Goal: Task Accomplishment & Management: Complete application form

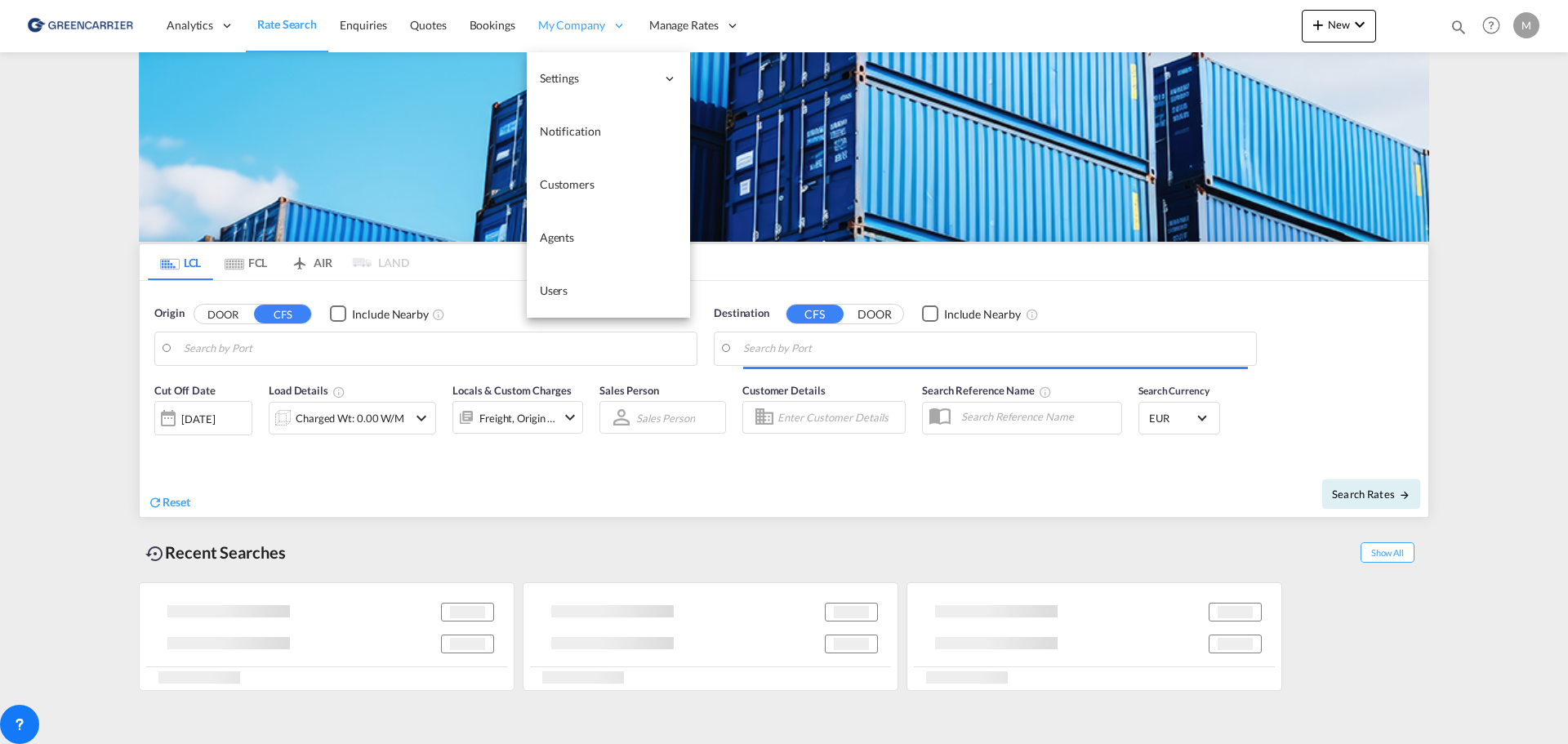
type input "Xiamen Pt, FJ, CNXMG"
type input "[GEOGRAPHIC_DATA] ([GEOGRAPHIC_DATA]), [GEOGRAPHIC_DATA]"
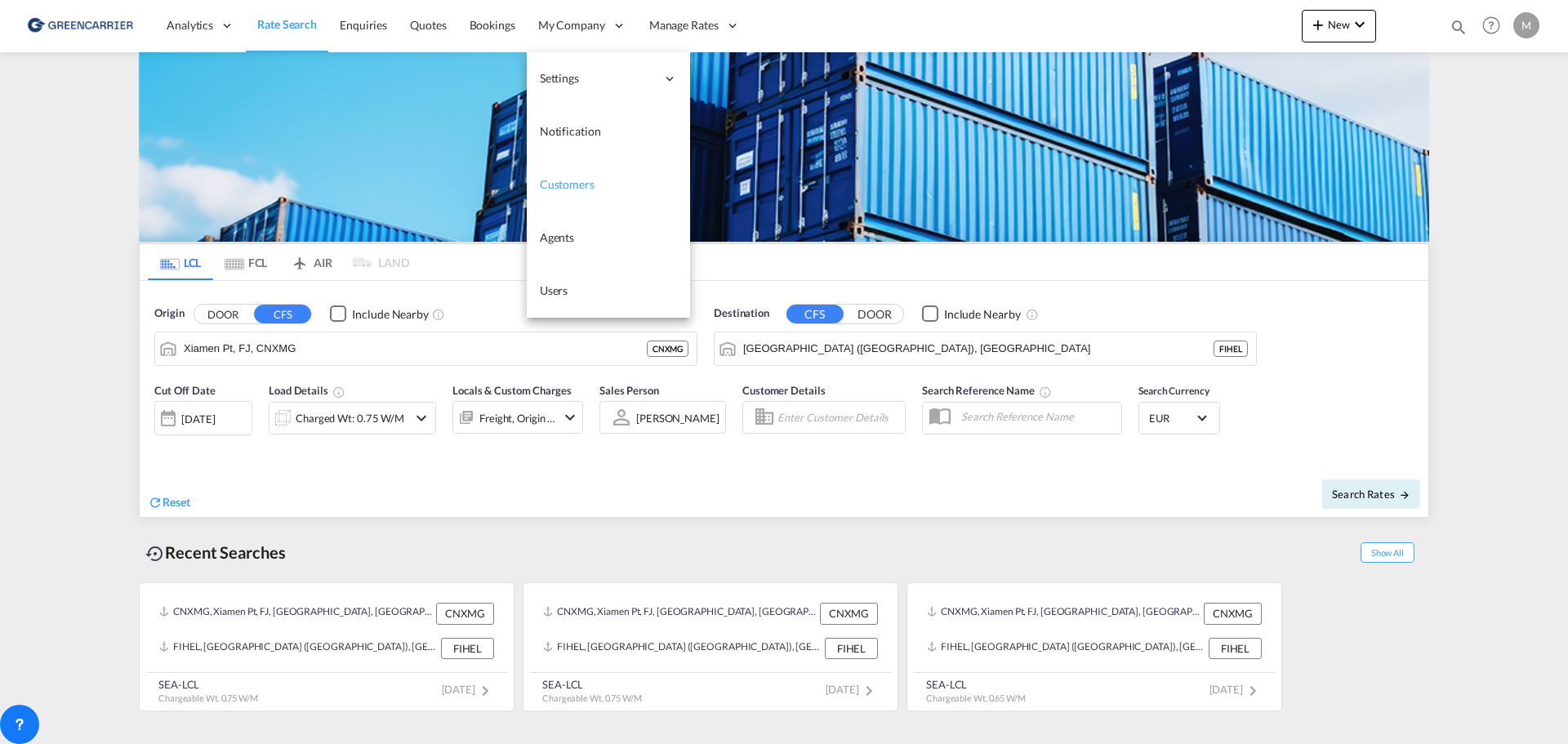
click at [564, 193] on link "Customers" at bounding box center [608, 185] width 163 height 53
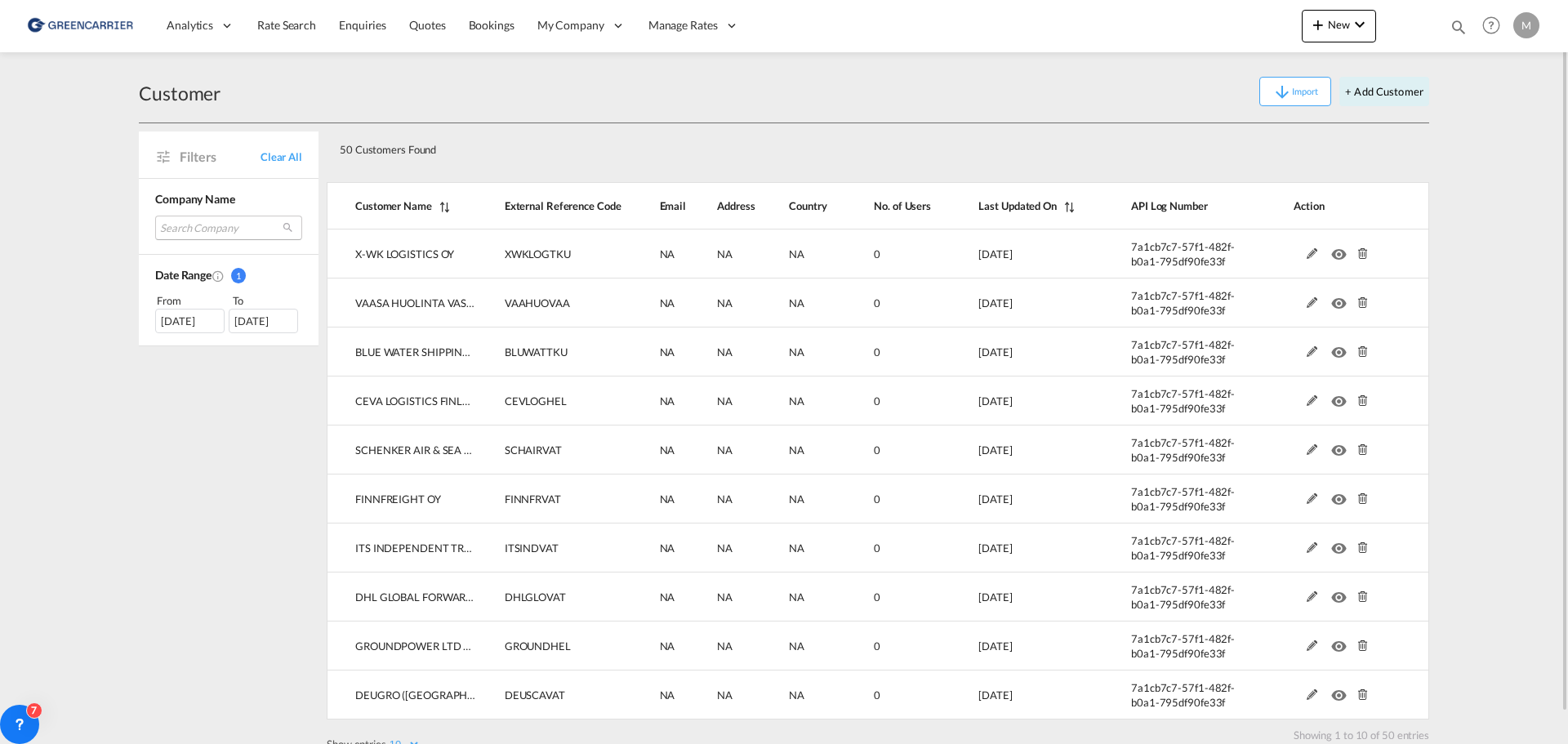
click at [184, 220] on md-select "Search Company vaasa huolinta vasa spedition x-wk logistics oy atc global solut…" at bounding box center [228, 228] width 147 height 25
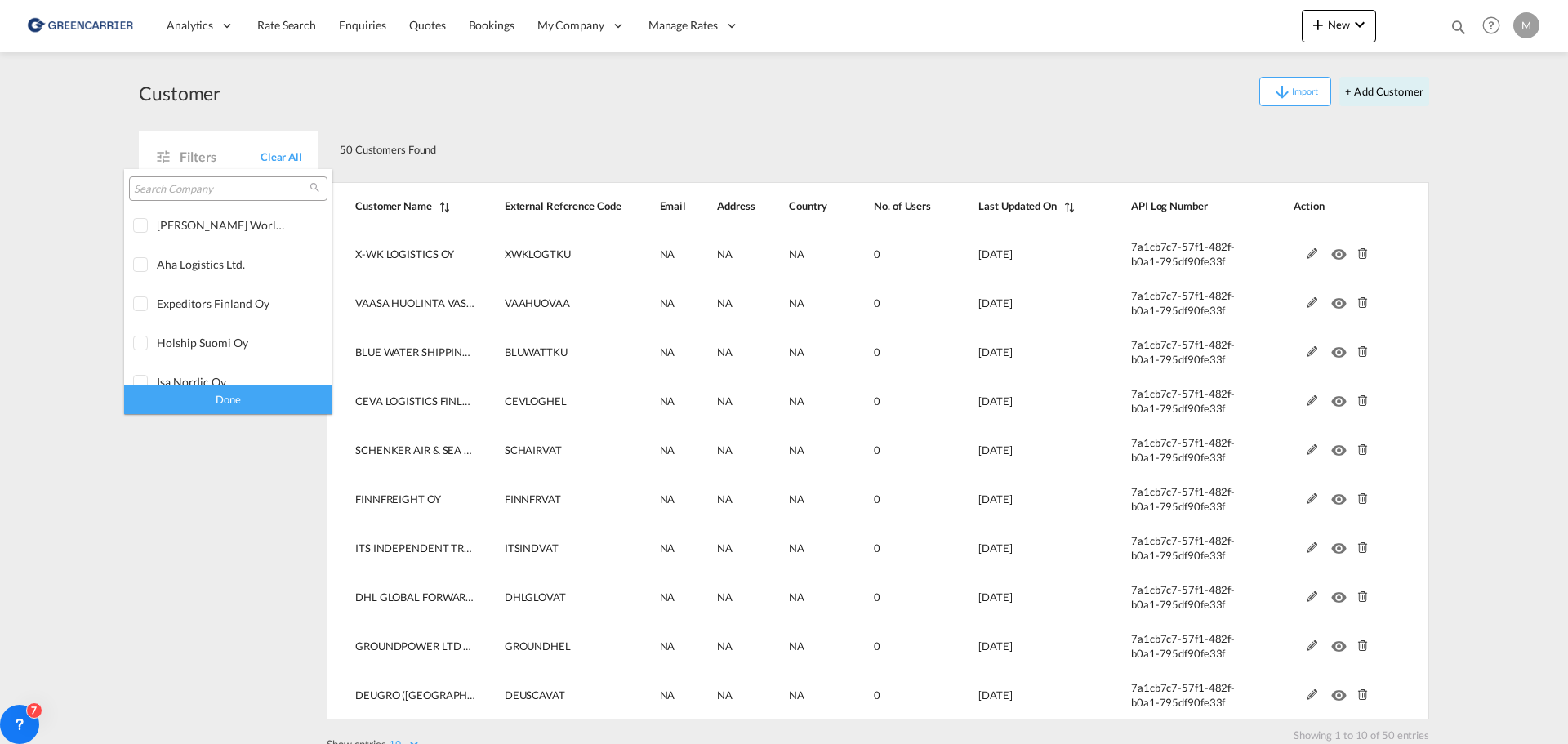
scroll to position [999, 0]
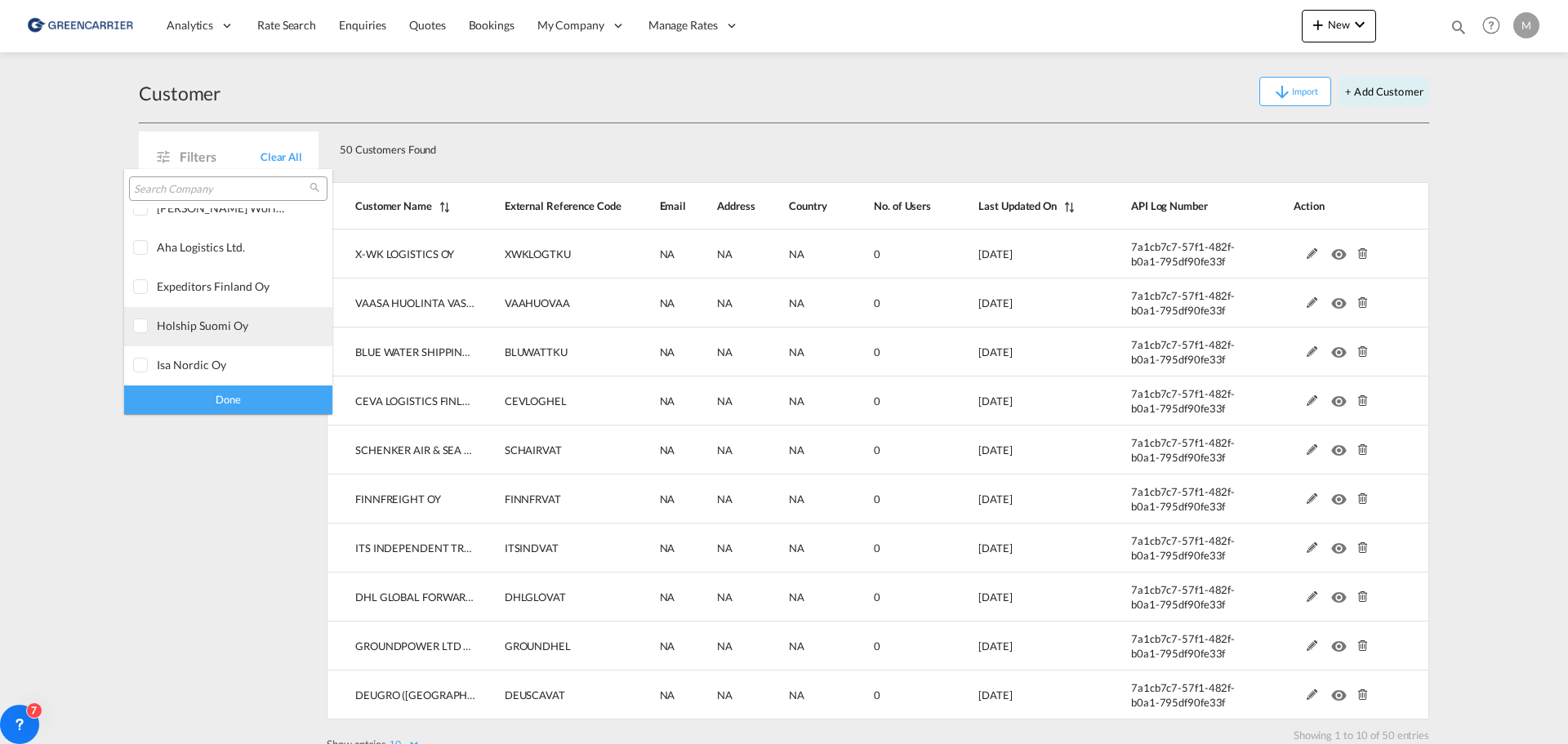
click at [202, 316] on md-option "holship suomi oy" at bounding box center [228, 327] width 209 height 39
click at [573, 25] on md-backdrop at bounding box center [784, 372] width 1568 height 744
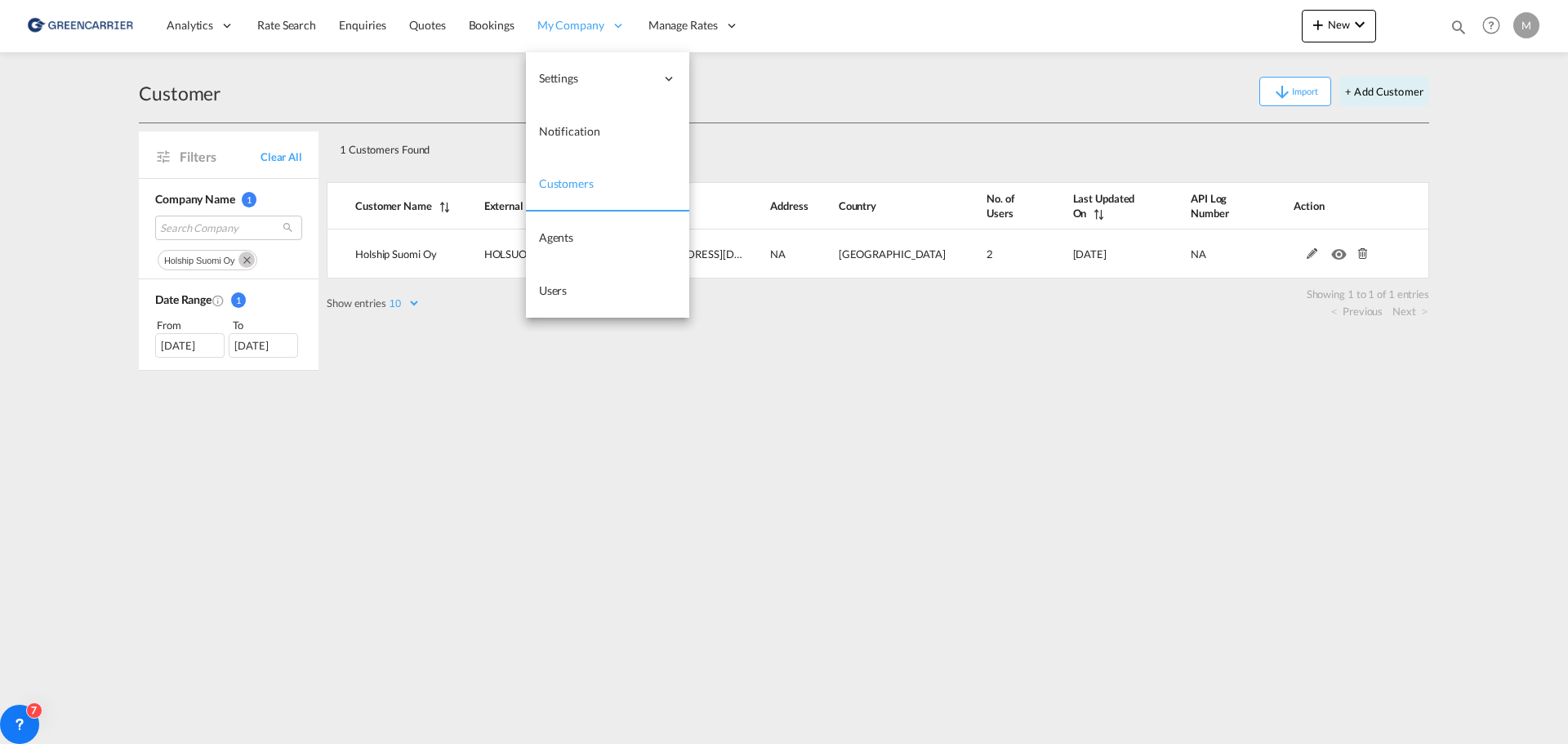
click at [565, 30] on span "My Company" at bounding box center [571, 26] width 67 height 17
click at [562, 297] on span "Users" at bounding box center [553, 290] width 29 height 14
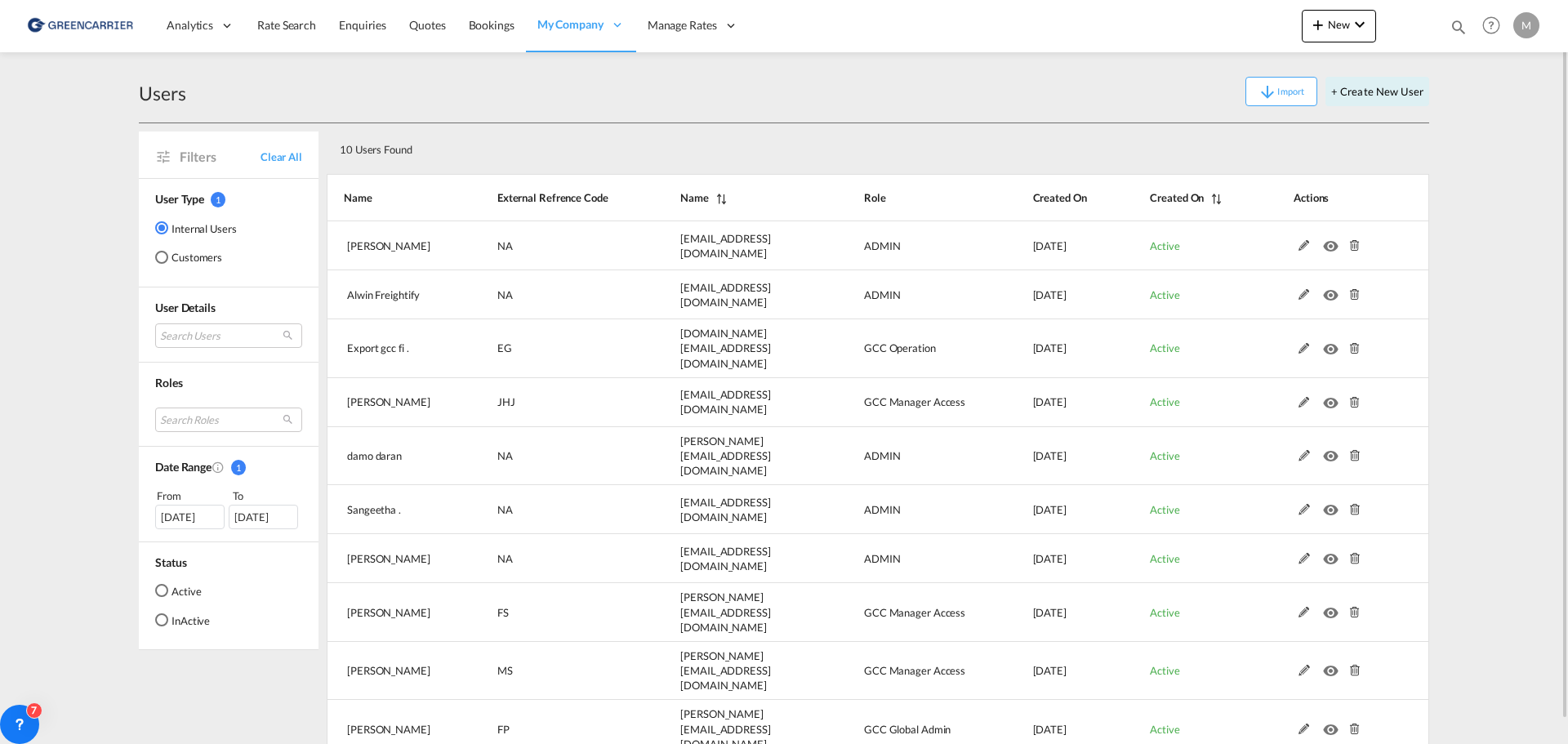
click at [194, 261] on md-radio-button "Customers" at bounding box center [196, 258] width 81 height 17
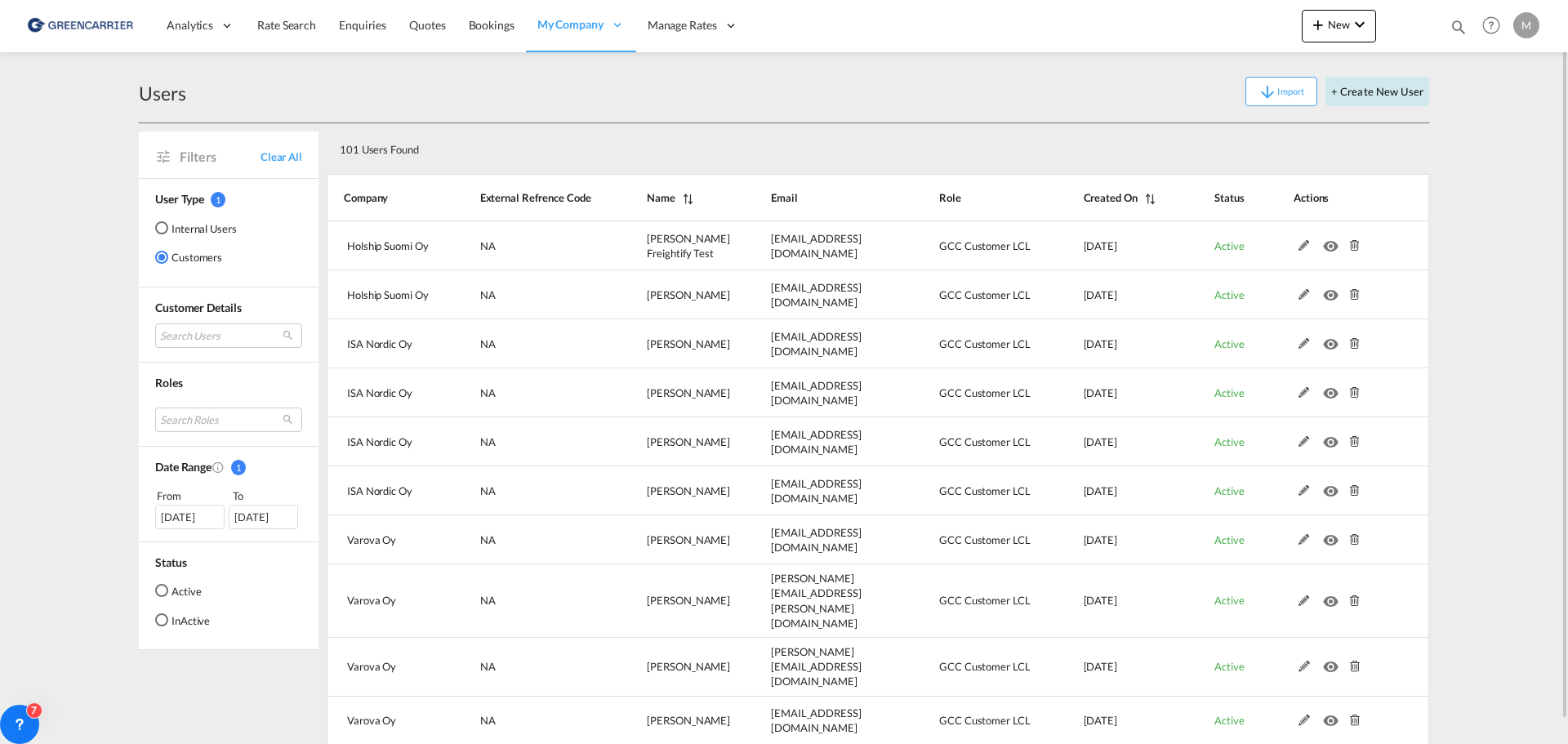
click at [1398, 90] on button "+ Create New User" at bounding box center [1378, 91] width 103 height 30
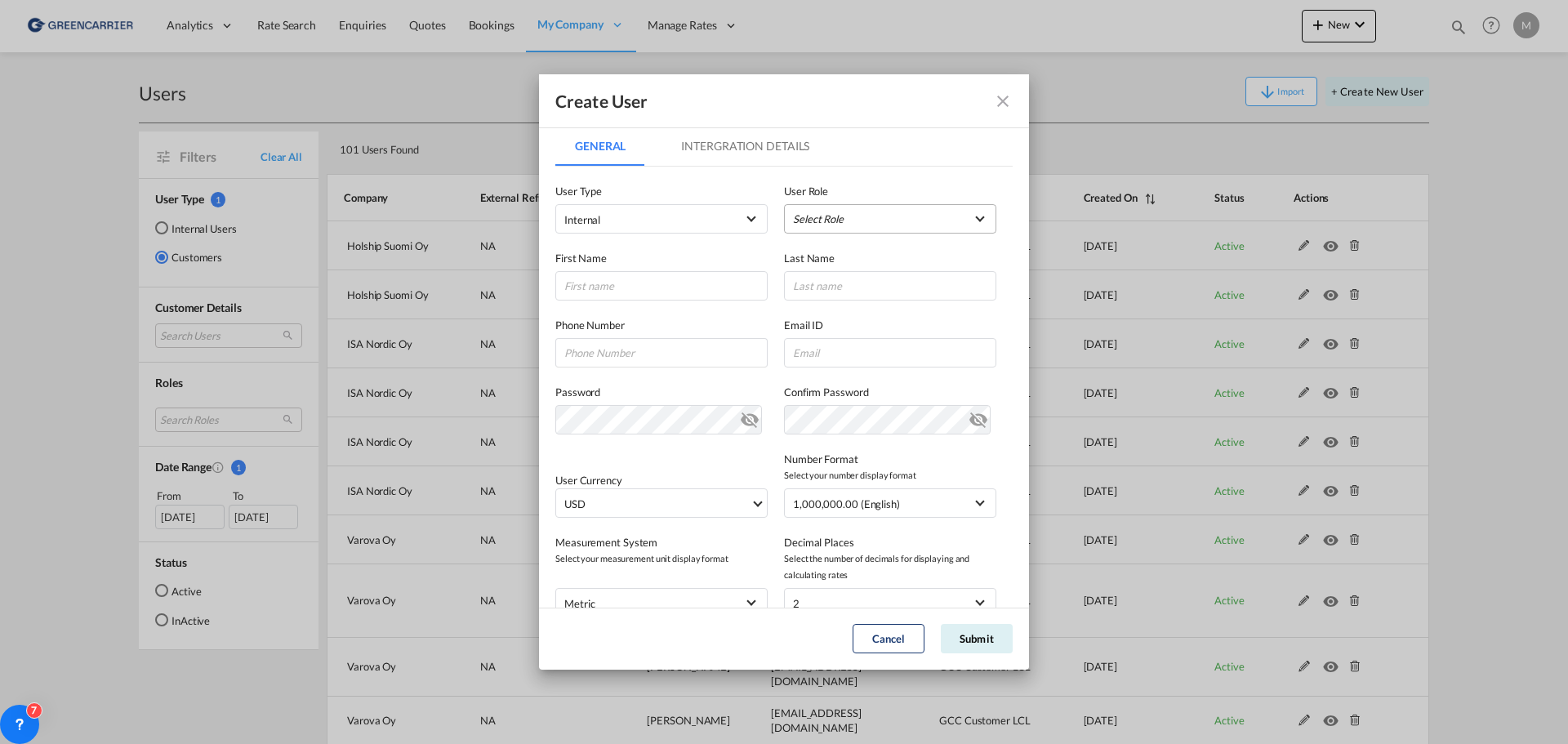
click at [859, 222] on md-select "Select Role ADMIN GLOBAL Essentials Admin GLOBAL Essentials Manager GLOBAL Esse…" at bounding box center [890, 219] width 212 height 30
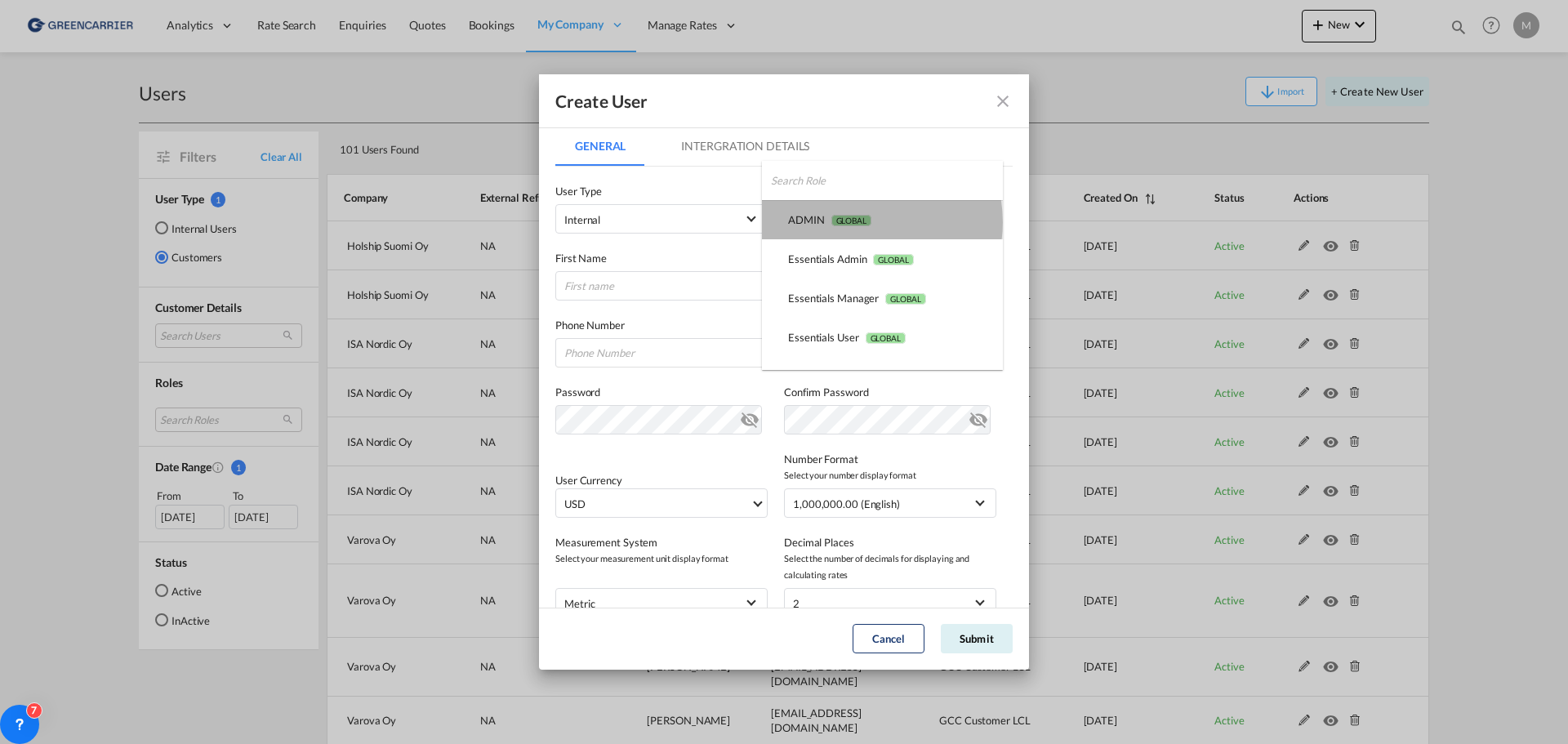
click at [860, 222] on span "GLOBAL" at bounding box center [850, 221] width 40 height 11
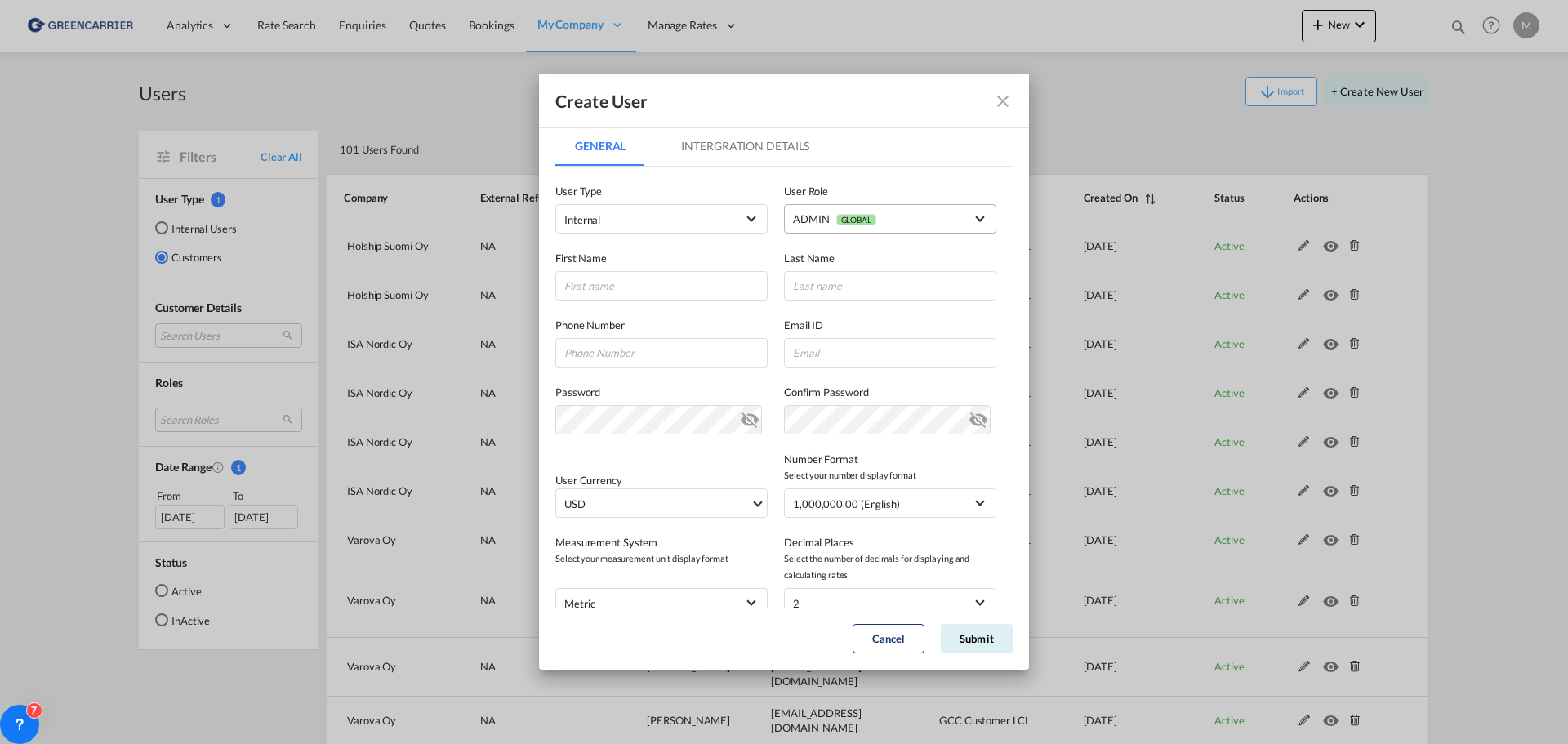
click at [854, 213] on div "ADMIN GLOBAL" at bounding box center [835, 219] width 83 height 13
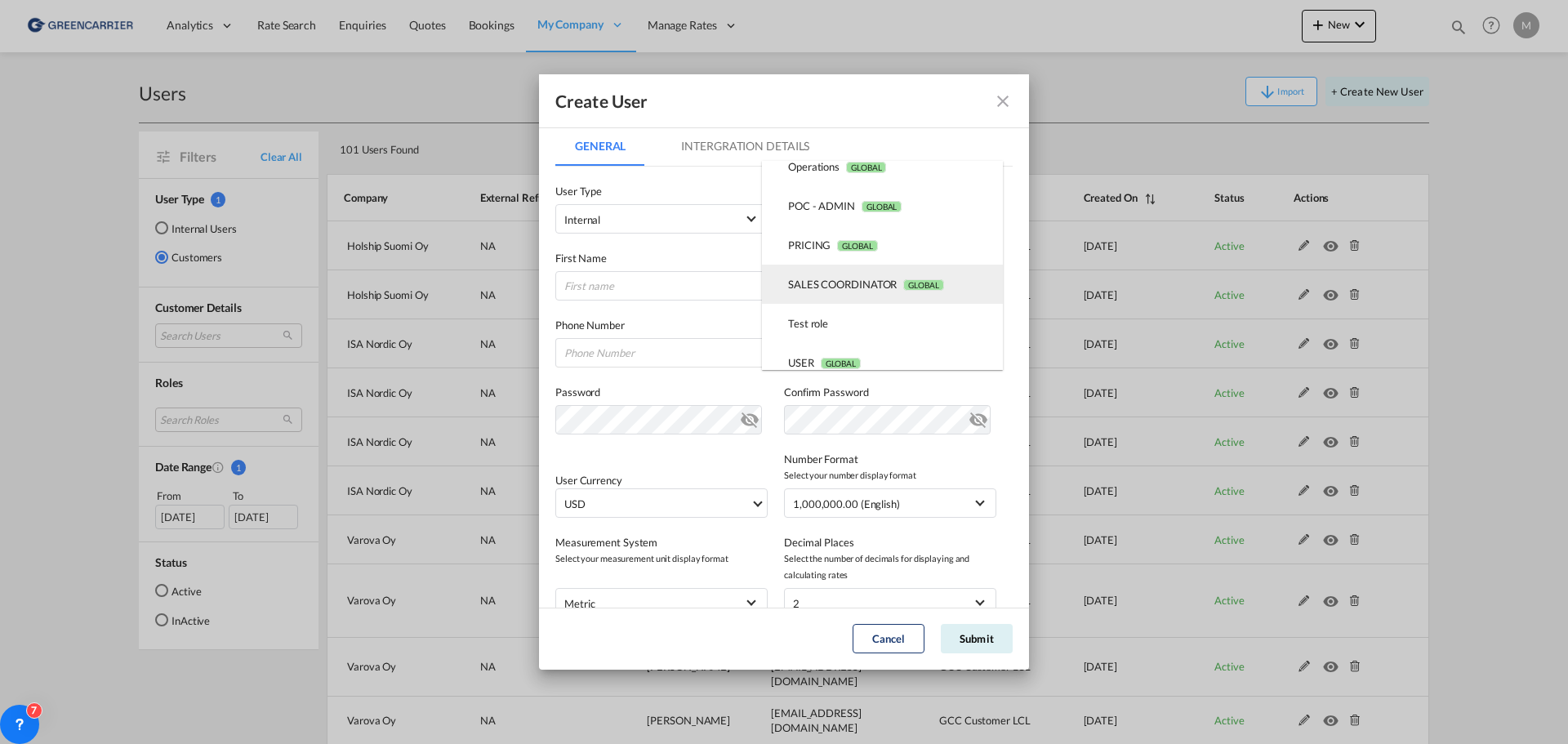
scroll to position [418, 0]
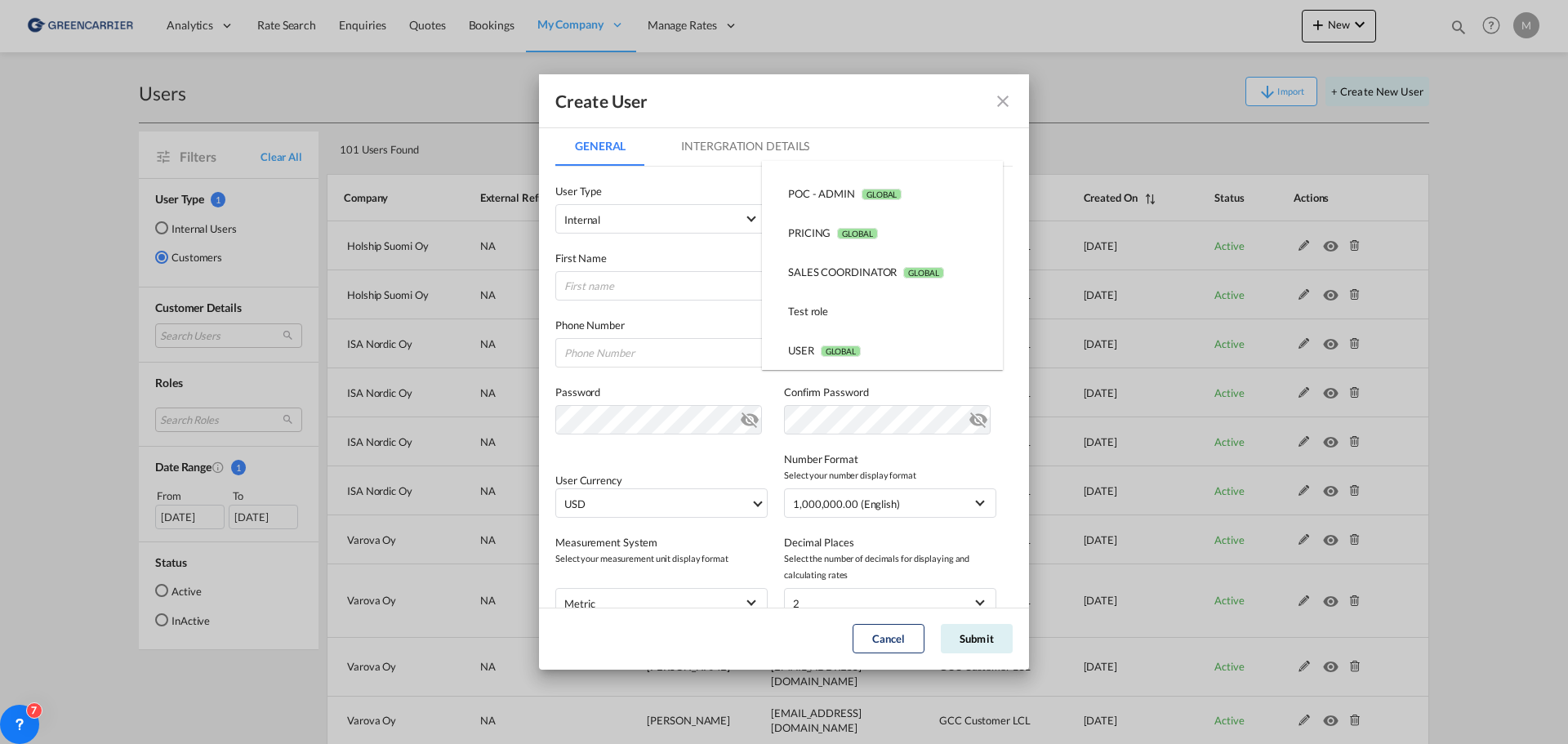
click at [706, 246] on md-backdrop at bounding box center [784, 372] width 1568 height 744
click at [664, 222] on span "Internal" at bounding box center [650, 220] width 172 height 17
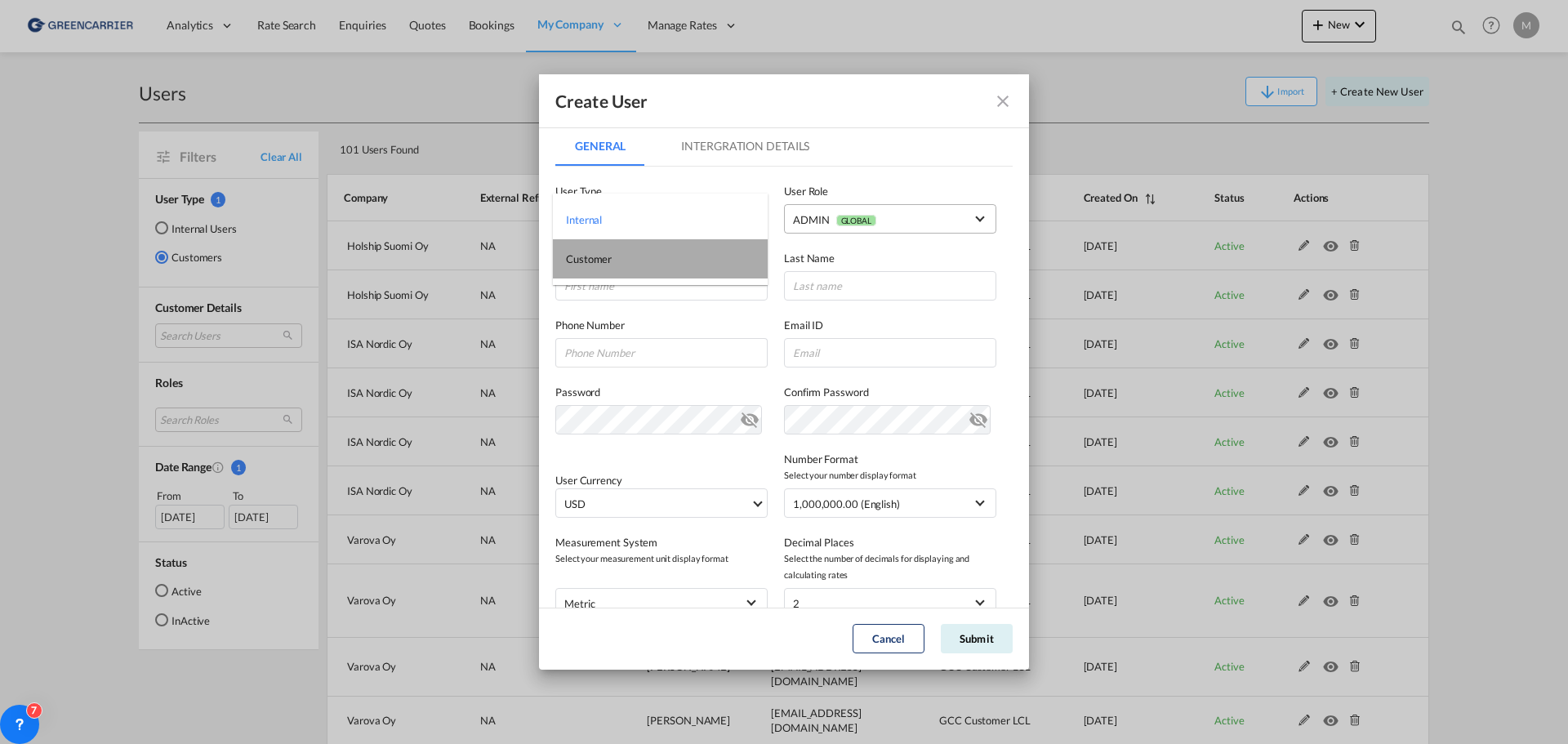
click at [635, 259] on md-option "Customer" at bounding box center [660, 258] width 215 height 39
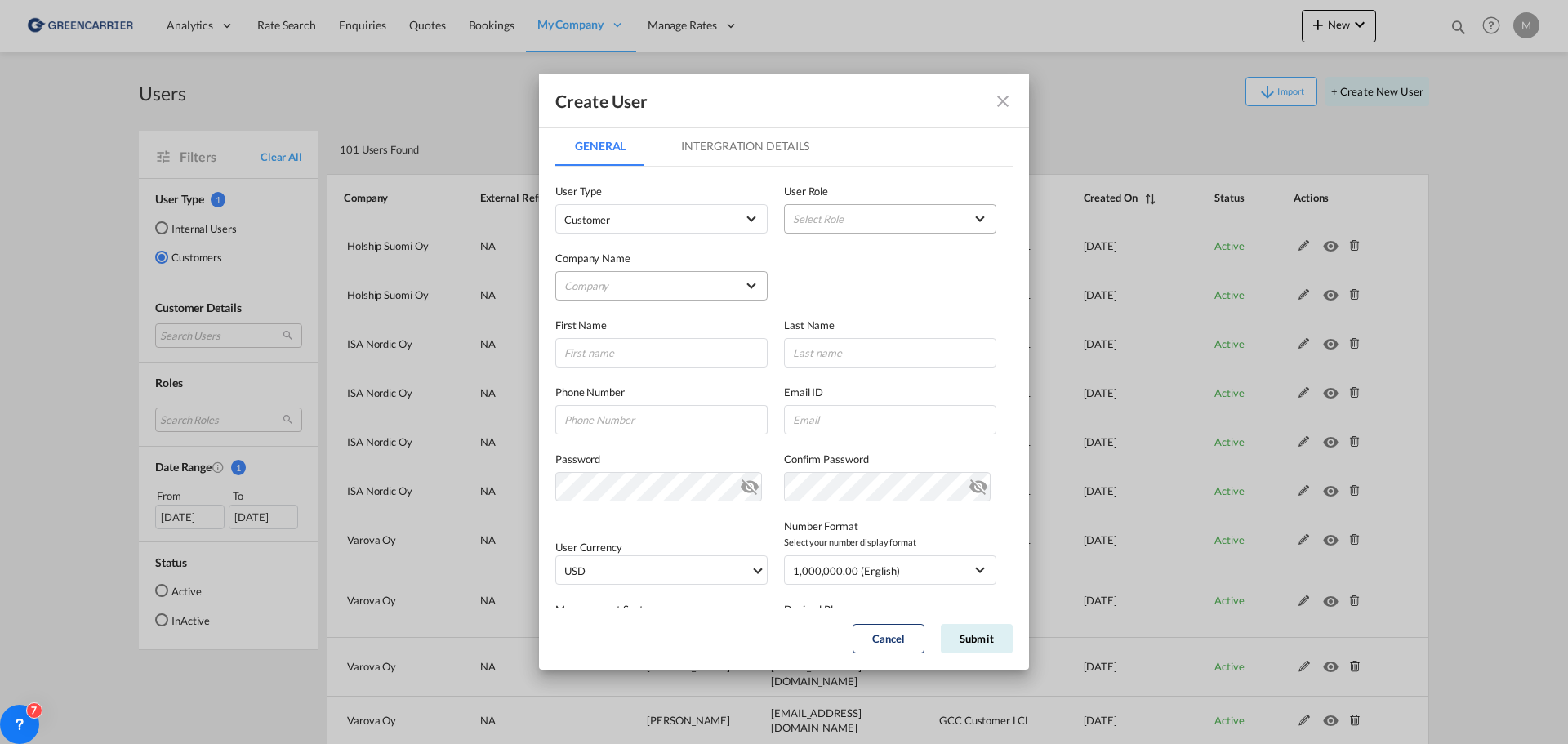
click at [613, 282] on md-select "Company AHA LOGISTICS LTD. AIR LOG APC LOGISTICS AB, FILIAL I FINLAND ATC GLOBA…" at bounding box center [661, 286] width 212 height 30
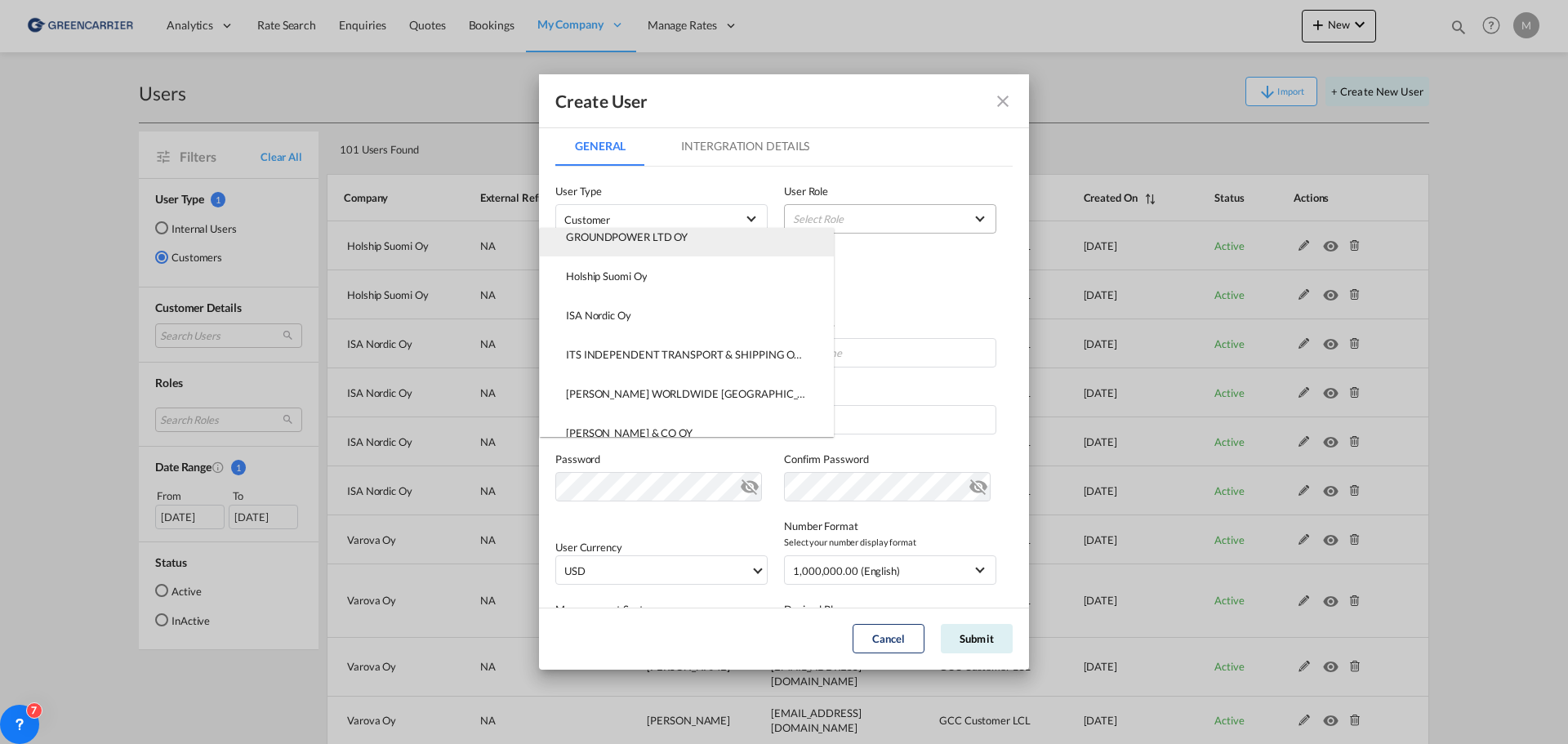
scroll to position [597, 0]
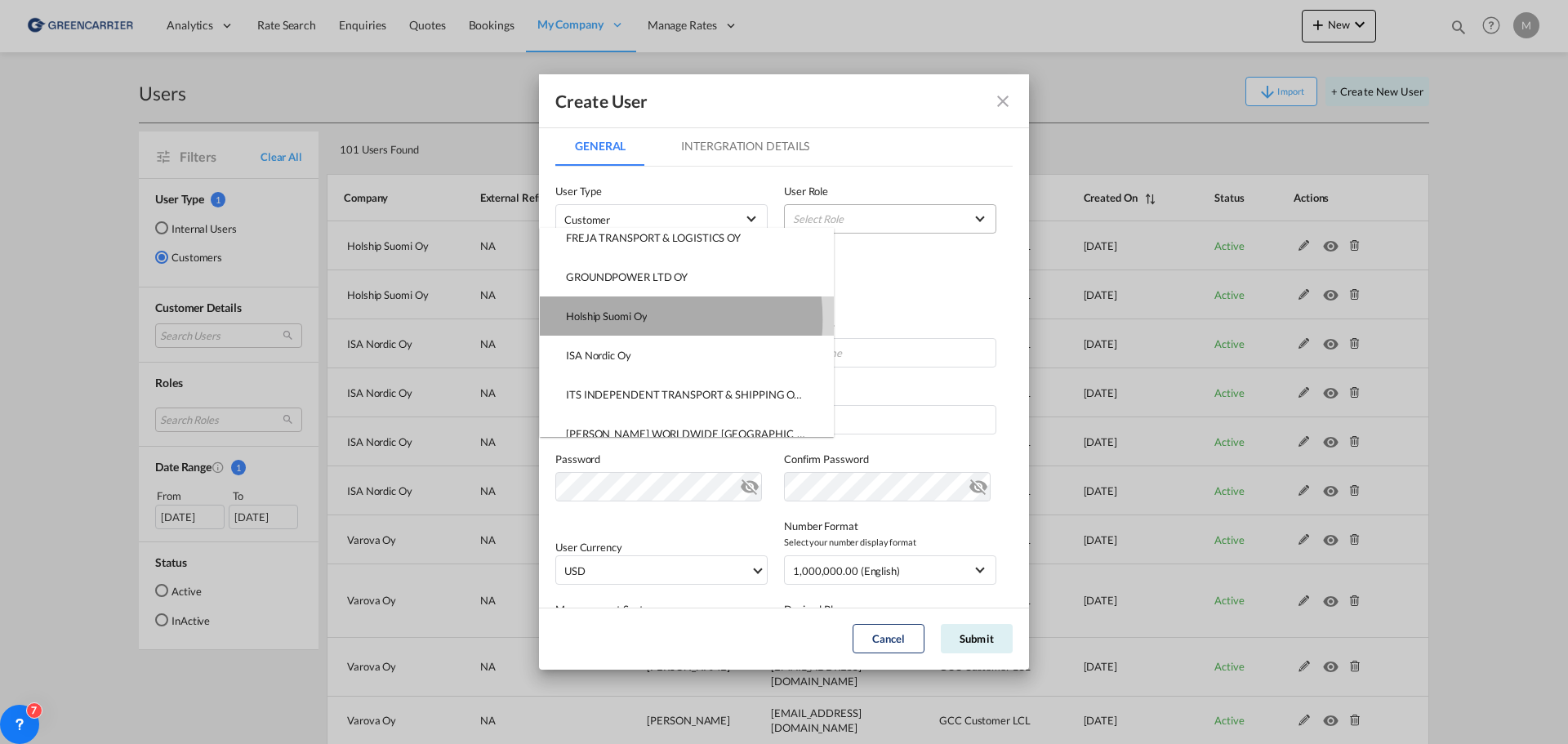
click at [626, 319] on div "Holship Suomi Oy" at bounding box center [607, 316] width 81 height 15
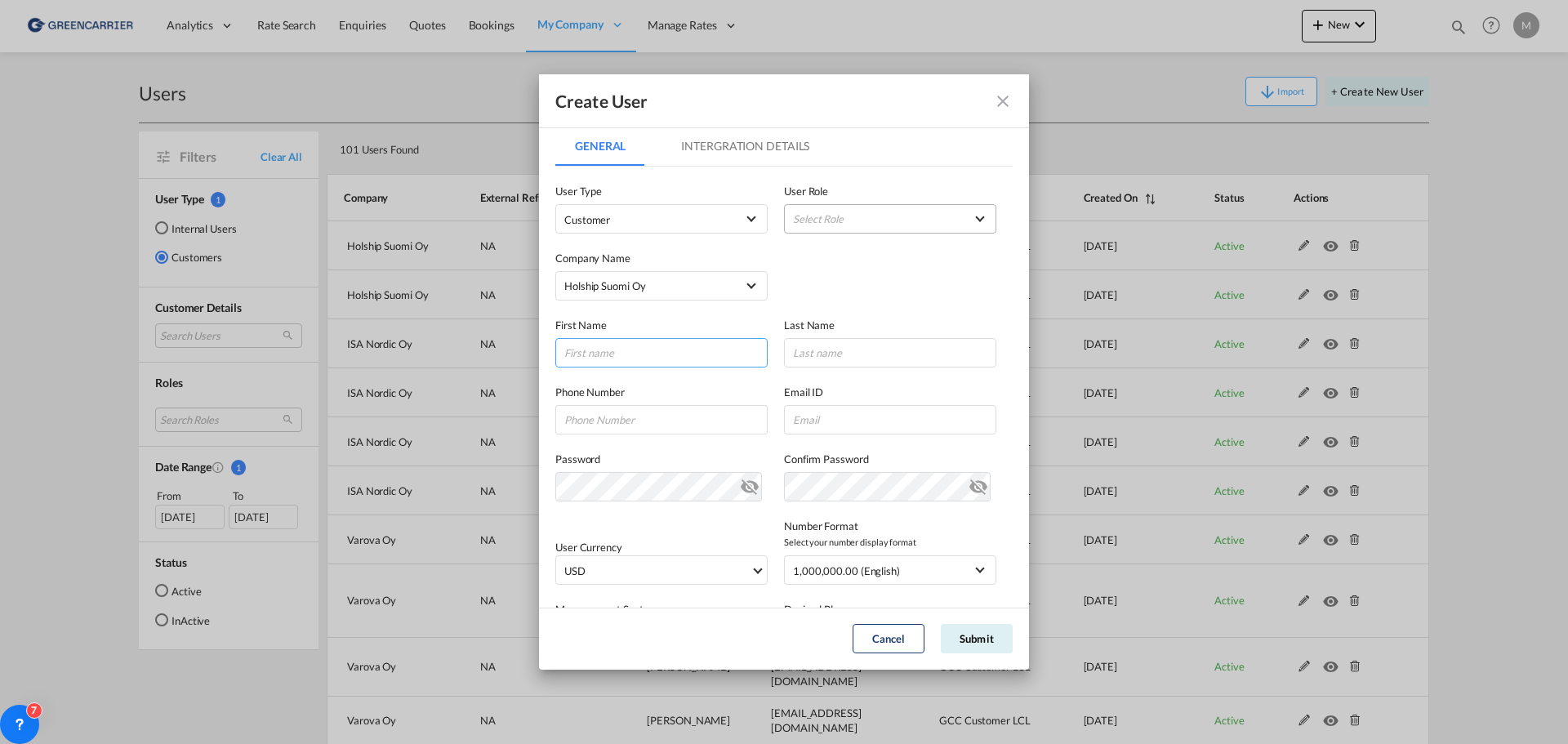
click at [654, 350] on input "GeneralIntergration Details ..." at bounding box center [661, 353] width 212 height 30
type input "[PERSON_NAME]"
type input "Kuronen"
type input "[EMAIL_ADDRESS][DOMAIN_NAME]"
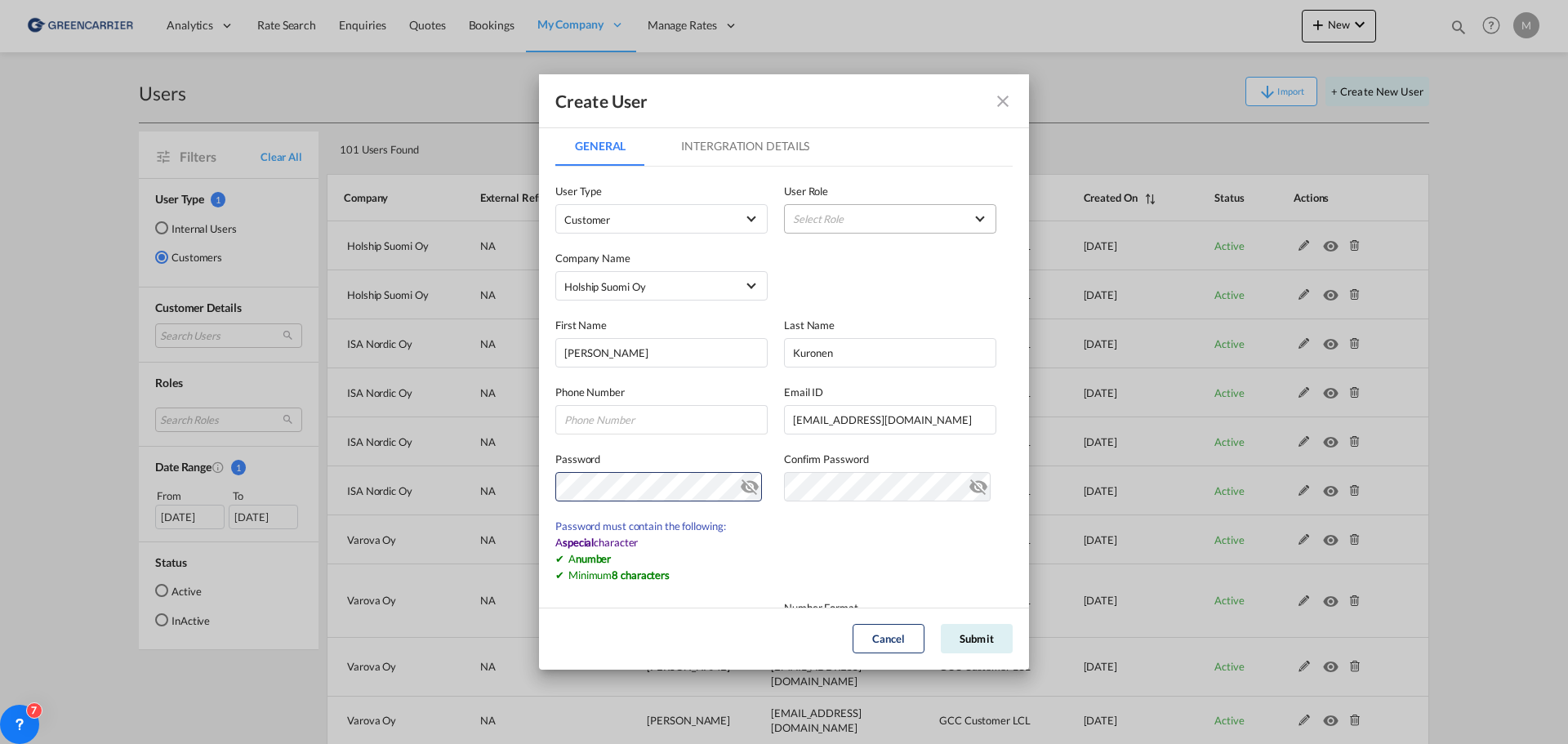
click at [746, 491] on md-icon "icon-eye-off" at bounding box center [749, 483] width 19 height 19
click at [440, 482] on div "Create User General Intergration Details General Intergration Details User Type…" at bounding box center [784, 372] width 1568 height 744
drag, startPoint x: 733, startPoint y: 520, endPoint x: 663, endPoint y: 531, distance: 70.9
click at [730, 522] on div "User Currency USD د.إ AED [GEOGRAPHIC_DATA] Dirham Af AFN Afghan afghani Lek AL…" at bounding box center [783, 543] width 457 height 83
click at [380, 449] on div "Create User General Intergration Details General Intergration Details User Type…" at bounding box center [784, 372] width 1568 height 744
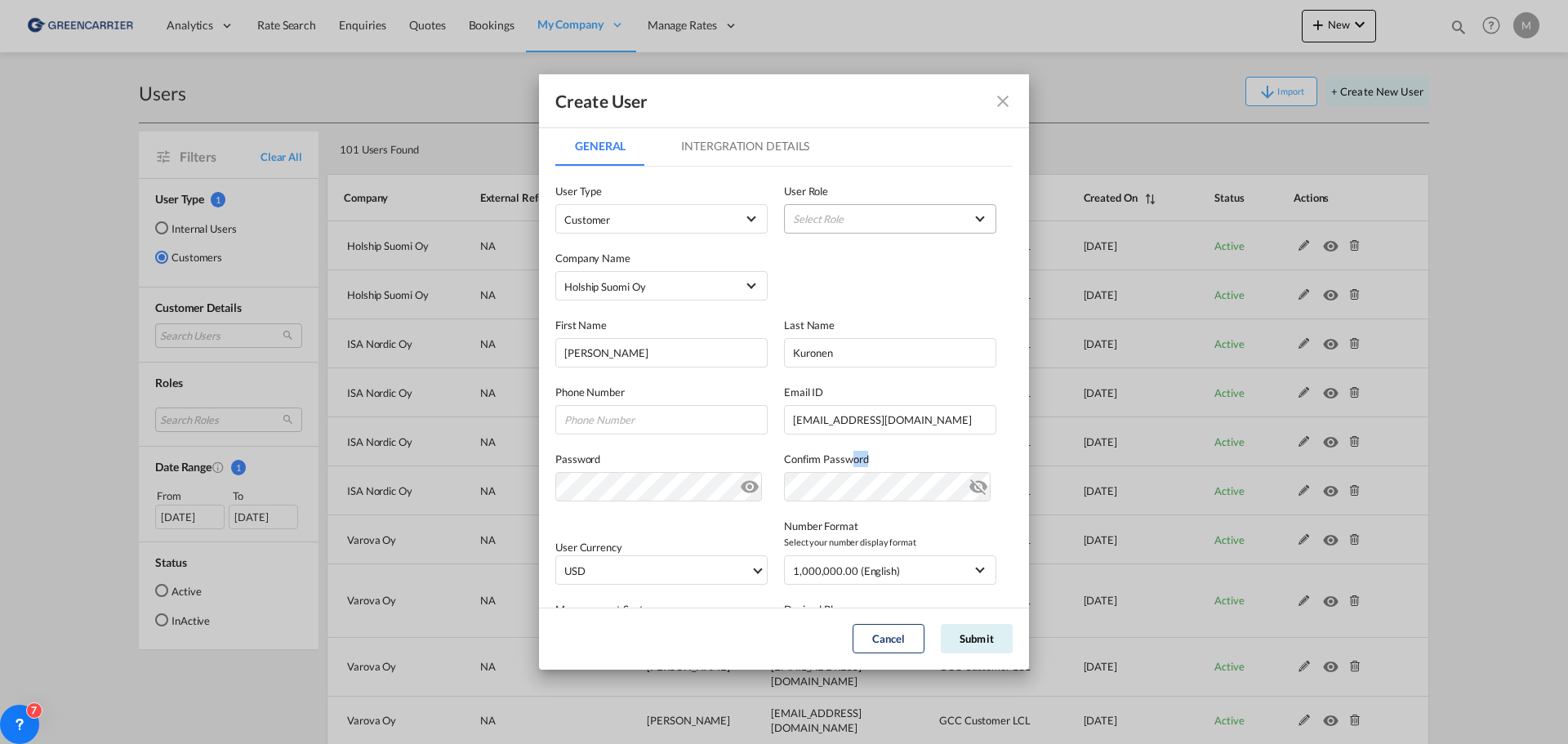
click at [849, 470] on div "Confirm Password" at bounding box center [899, 475] width 229 height 51
click at [597, 449] on div "Password Password must contain the following: A special character A number Mini…" at bounding box center [783, 468] width 457 height 67
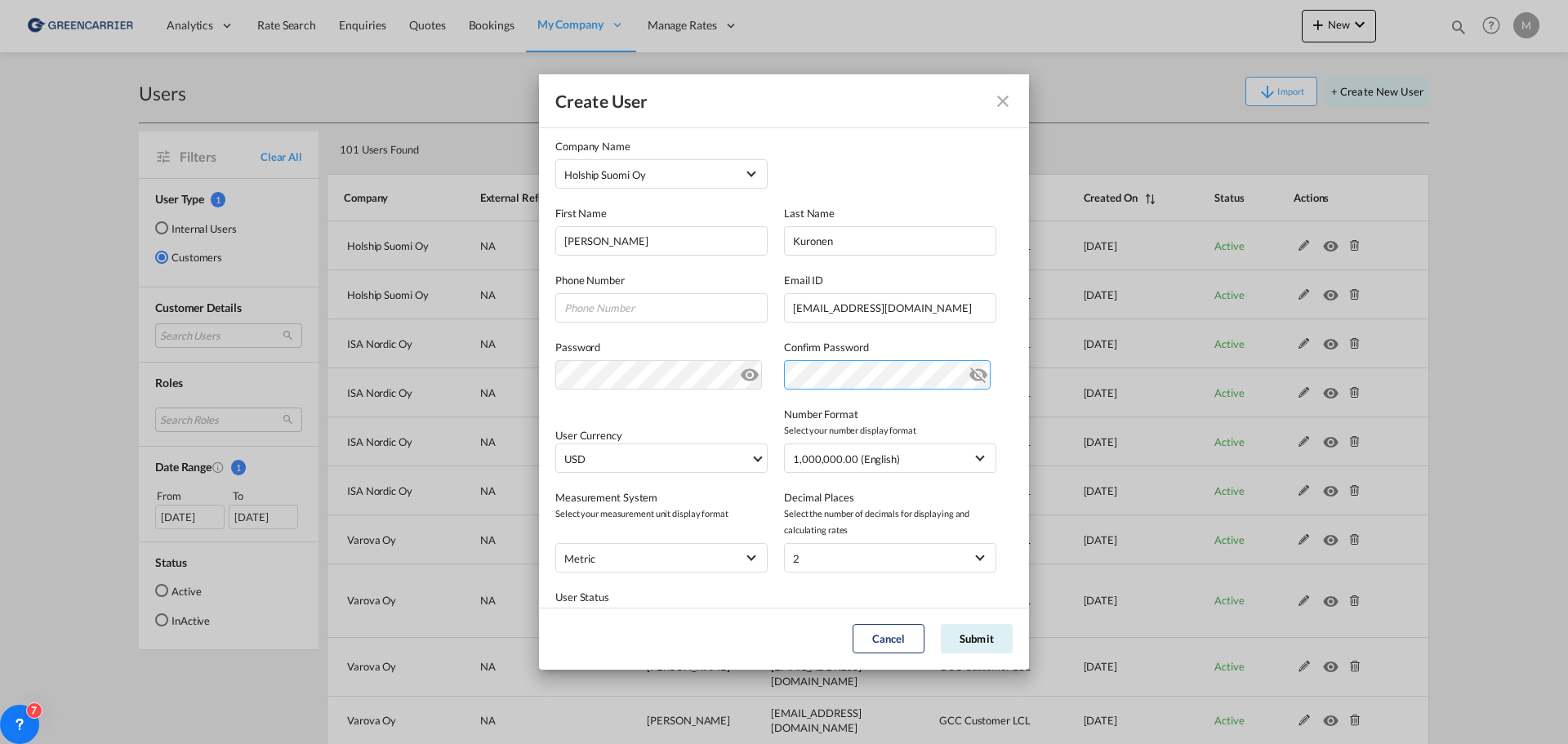
scroll to position [163, 0]
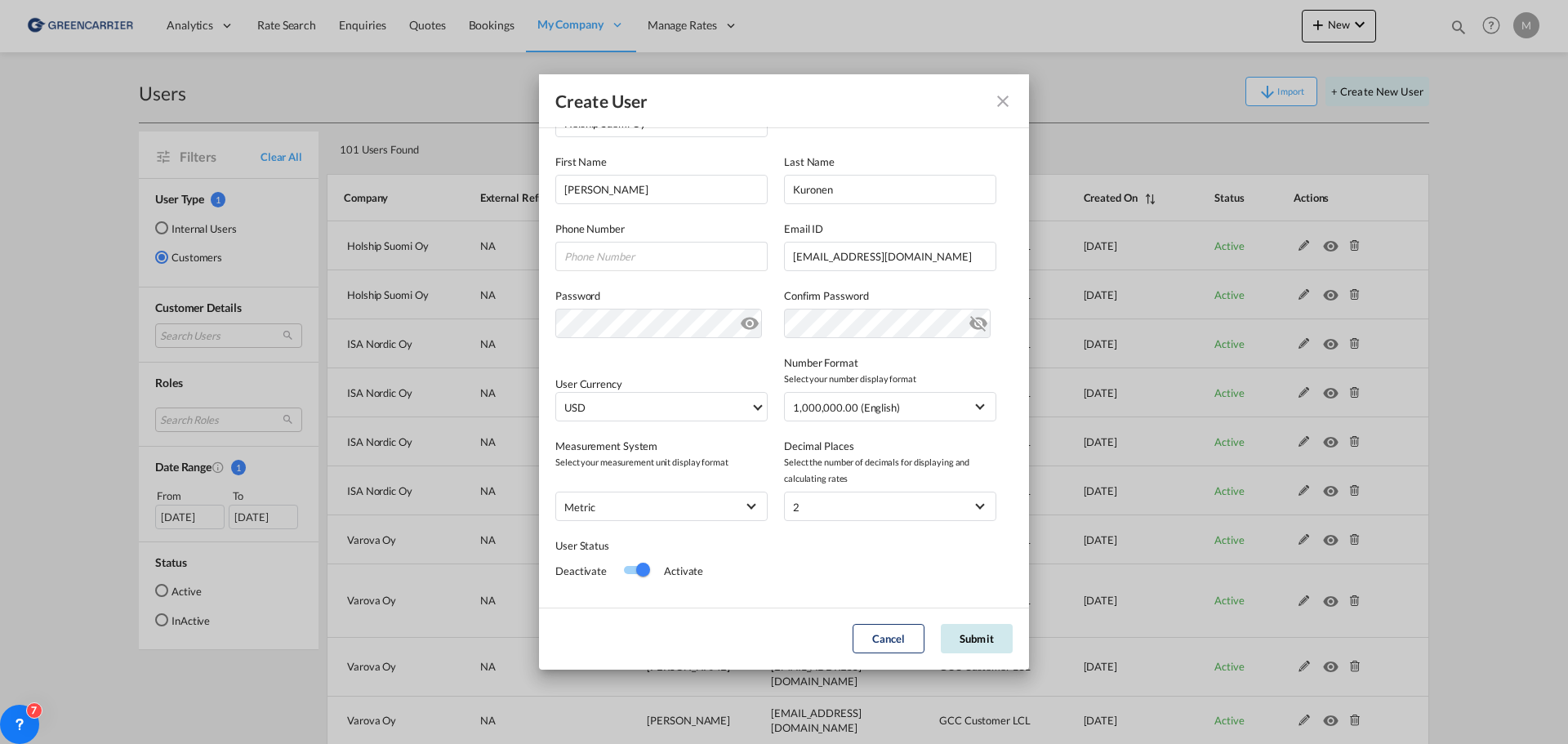
click at [971, 632] on button "Submit" at bounding box center [977, 639] width 72 height 30
click at [969, 633] on button "Submit" at bounding box center [977, 639] width 72 height 30
drag, startPoint x: 854, startPoint y: 583, endPoint x: 850, endPoint y: 566, distance: 17.5
click at [853, 575] on md-content "User Type Customer User Role Select Role Select the Role Type Company Name Hols…" at bounding box center [783, 309] width 457 height 612
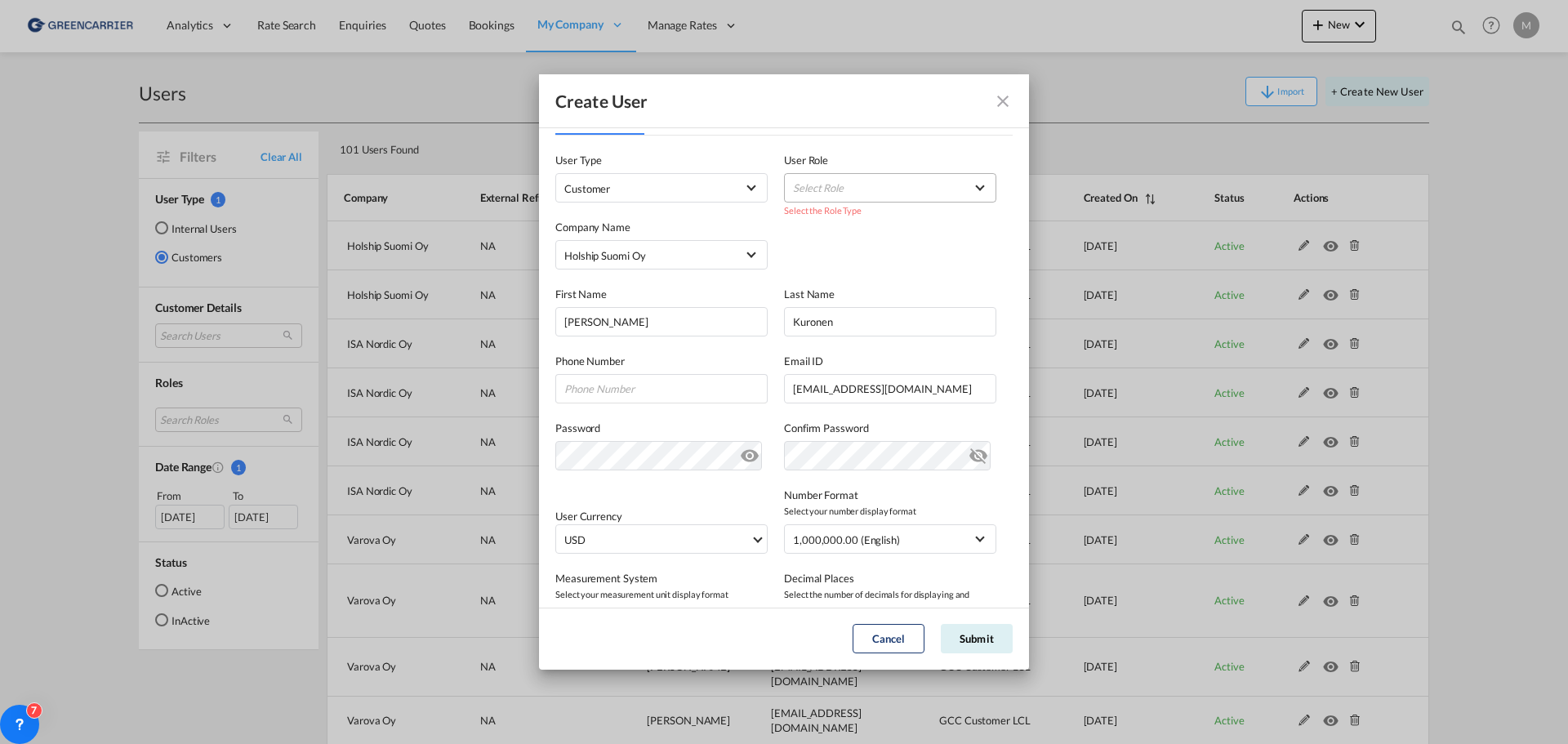
scroll to position [0, 0]
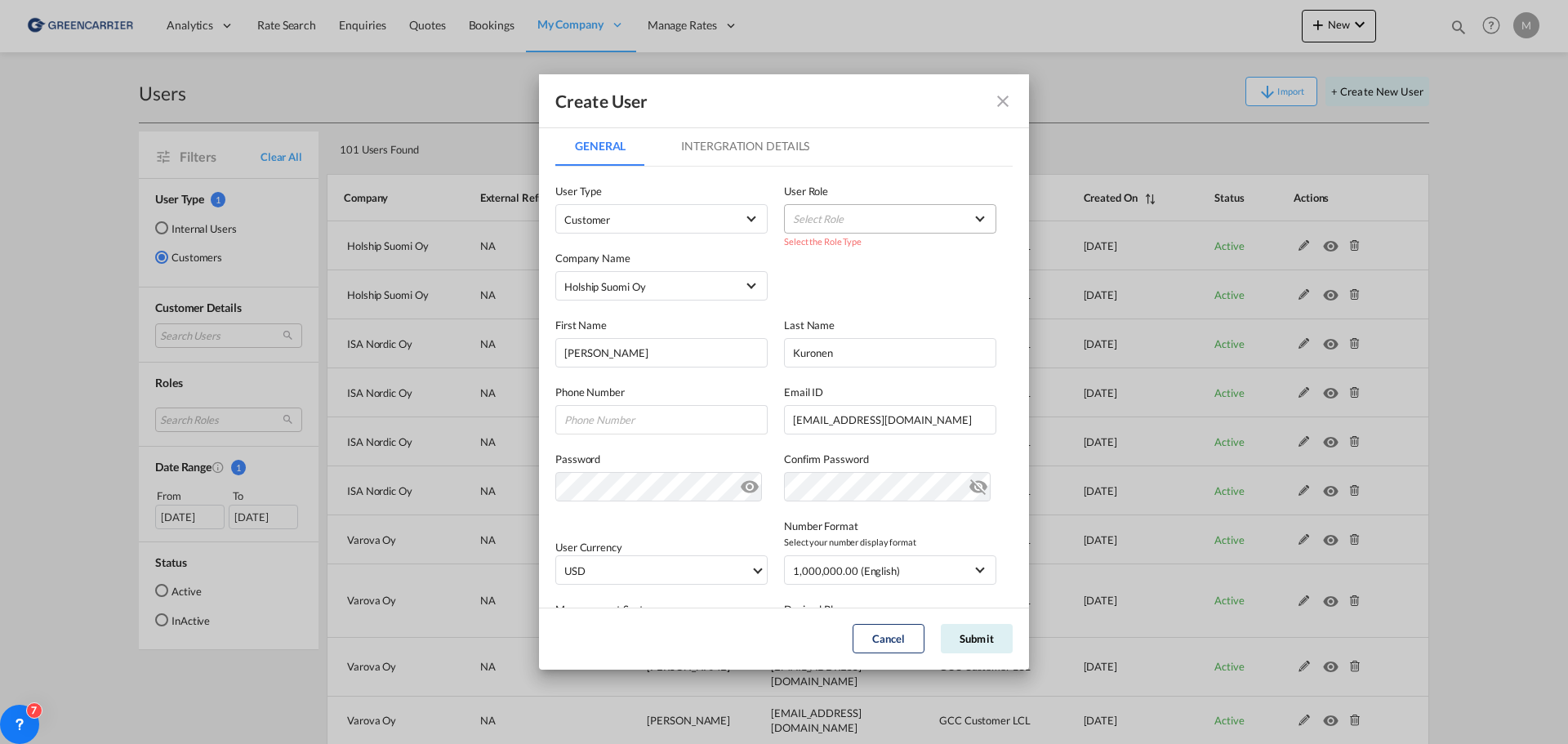
click at [874, 222] on md-select "Select Role" at bounding box center [890, 219] width 212 height 30
click at [842, 258] on div "GCC Customer LCL USER_DEFINED" at bounding box center [834, 258] width 90 height 15
click at [970, 639] on button "Submit" at bounding box center [977, 639] width 72 height 30
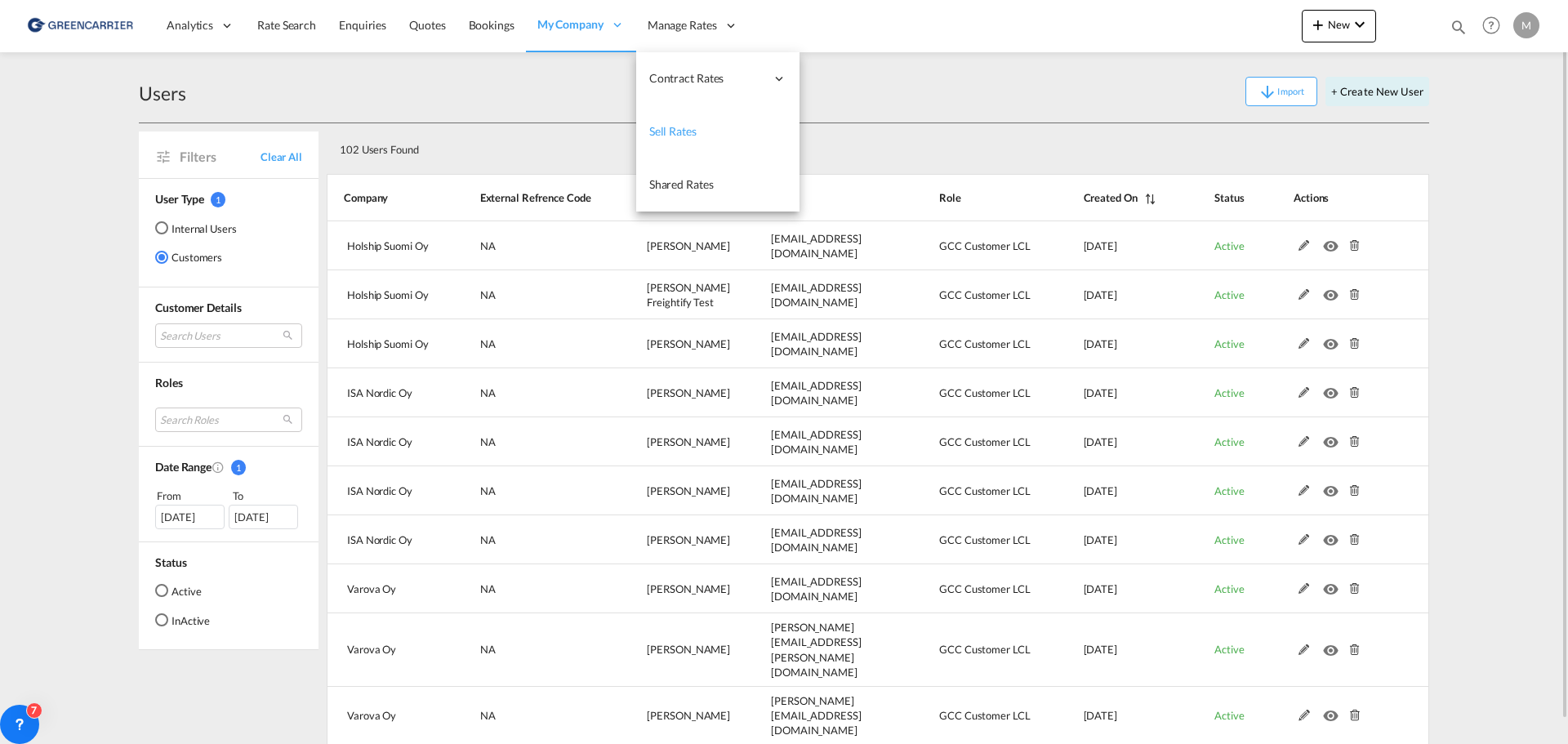
click at [681, 127] on span "Sell Rates" at bounding box center [672, 130] width 47 height 14
